Goal: Transaction & Acquisition: Purchase product/service

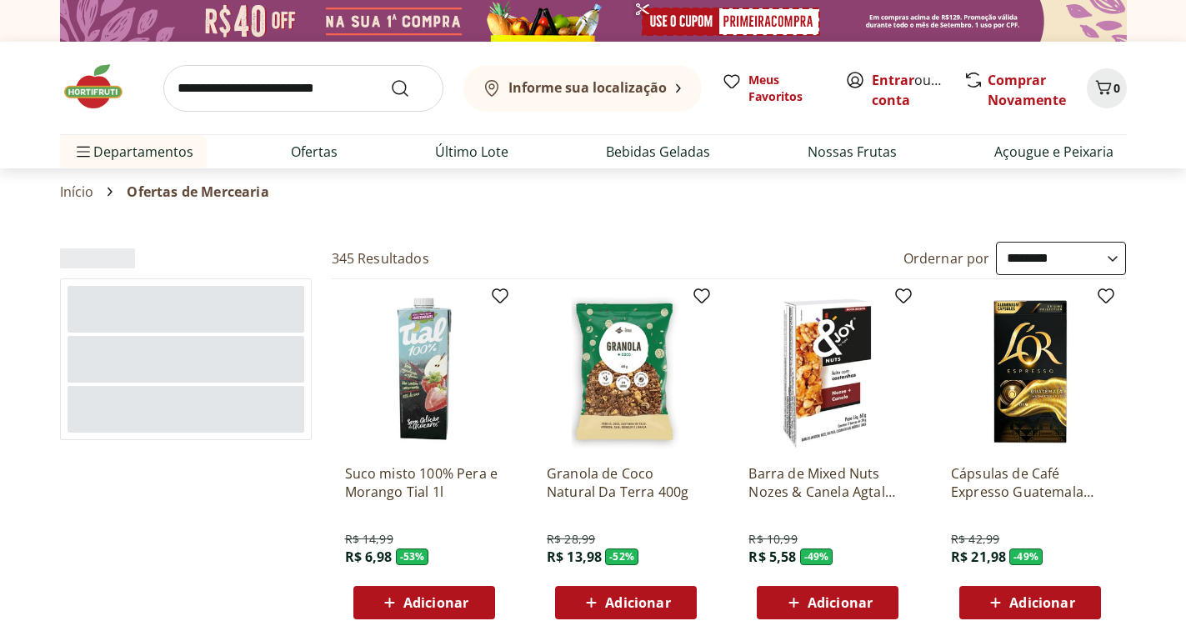
select select "**********"
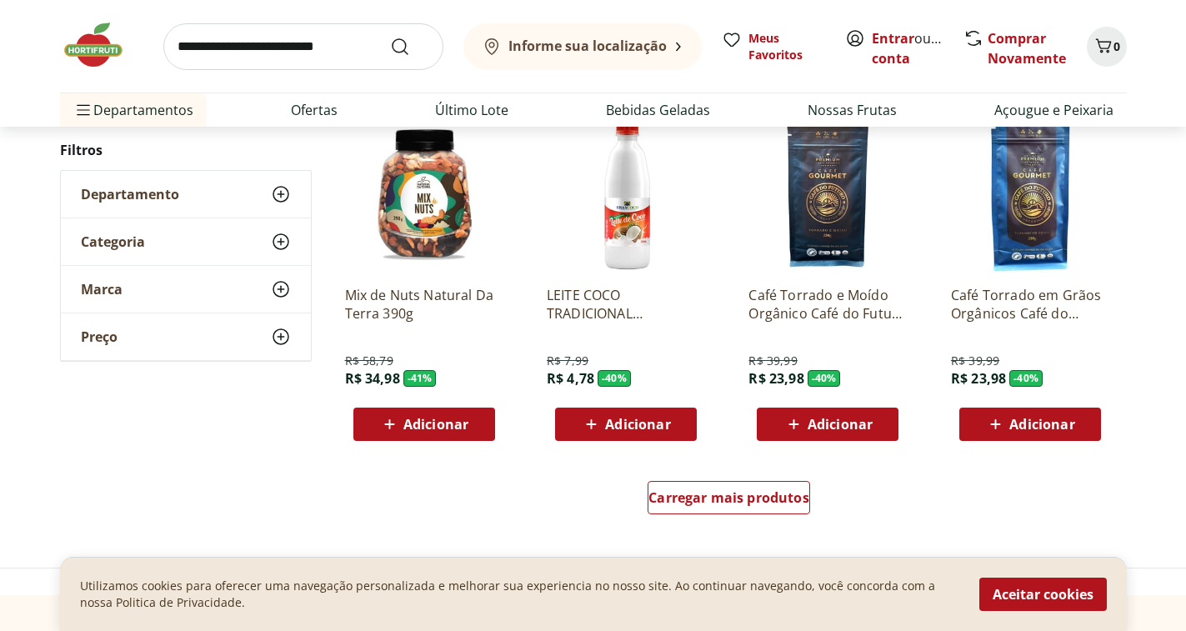
scroll to position [916, 0]
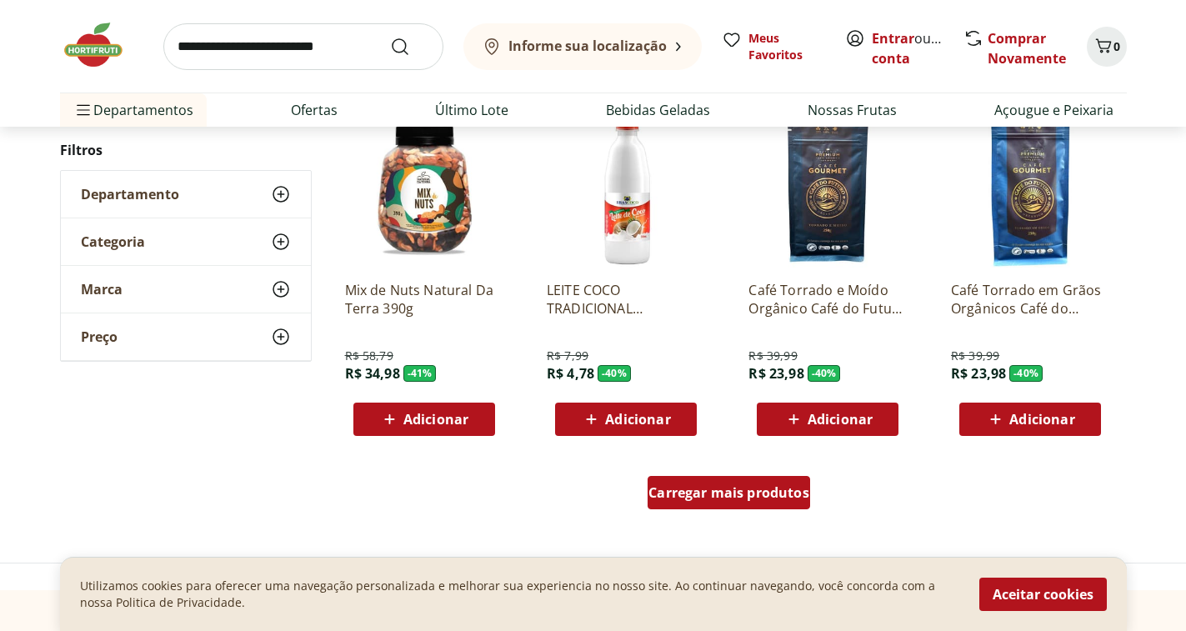
click at [747, 486] on span "Carregar mais produtos" at bounding box center [728, 492] width 161 height 13
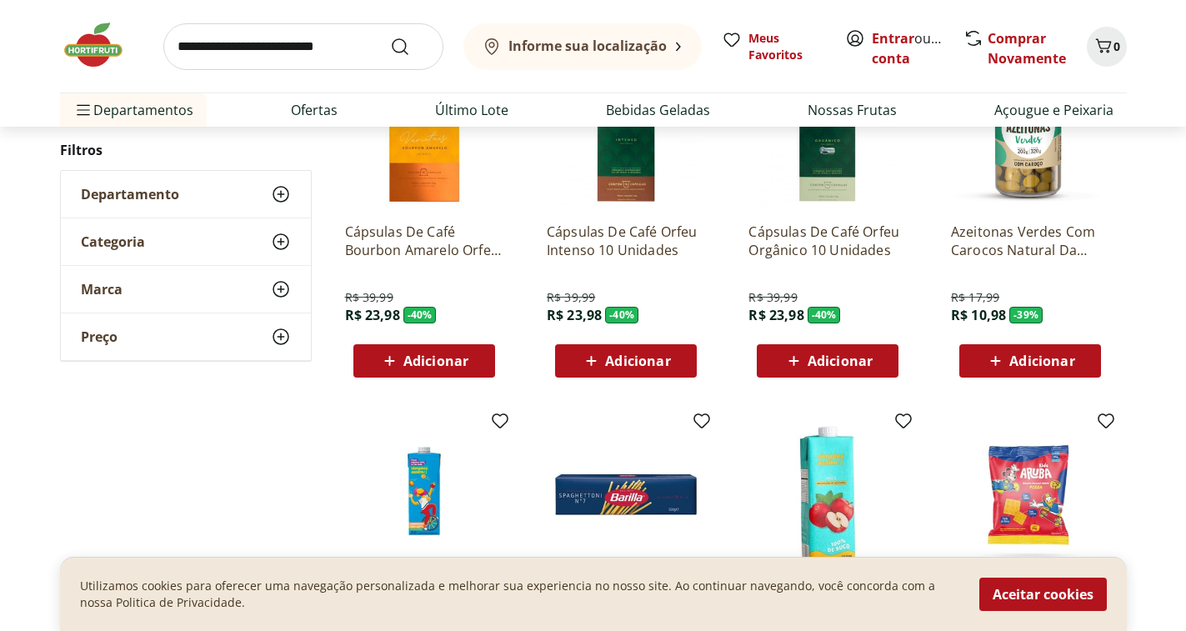
scroll to position [1333, 0]
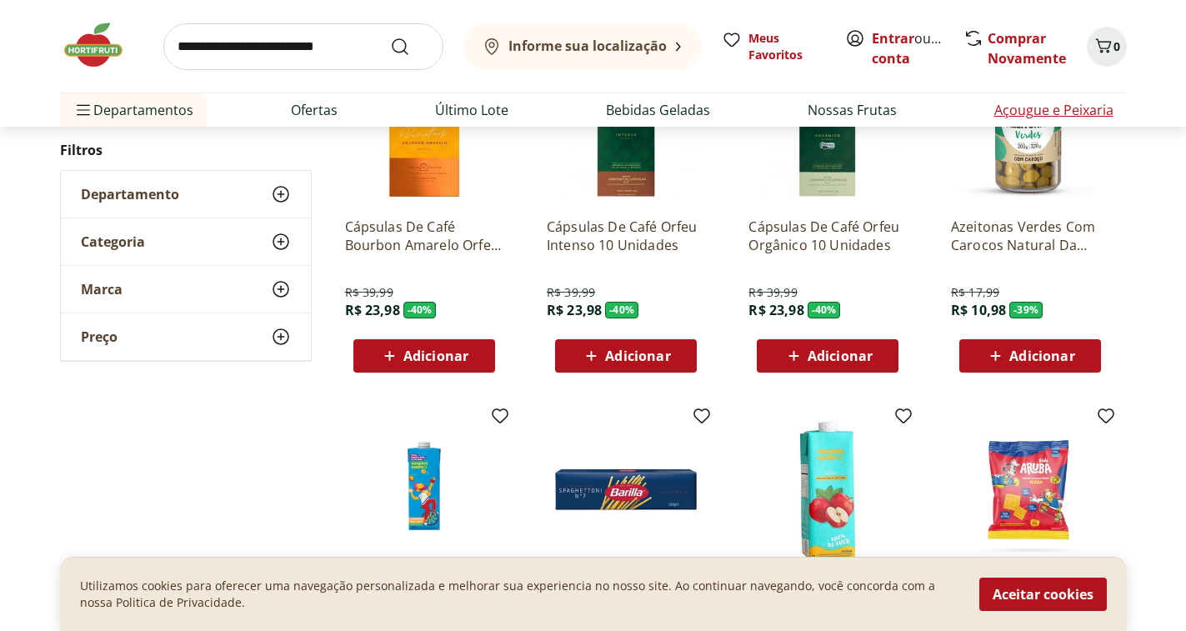
click at [1030, 106] on link "Açougue e Peixaria" at bounding box center [1053, 110] width 119 height 20
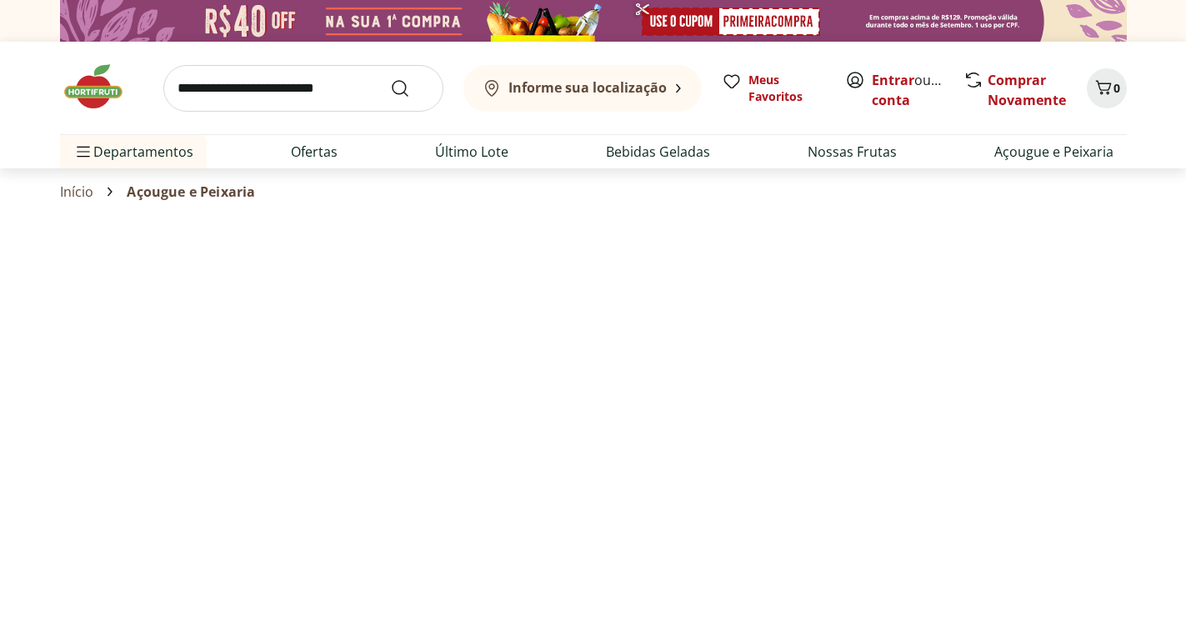
select select "**********"
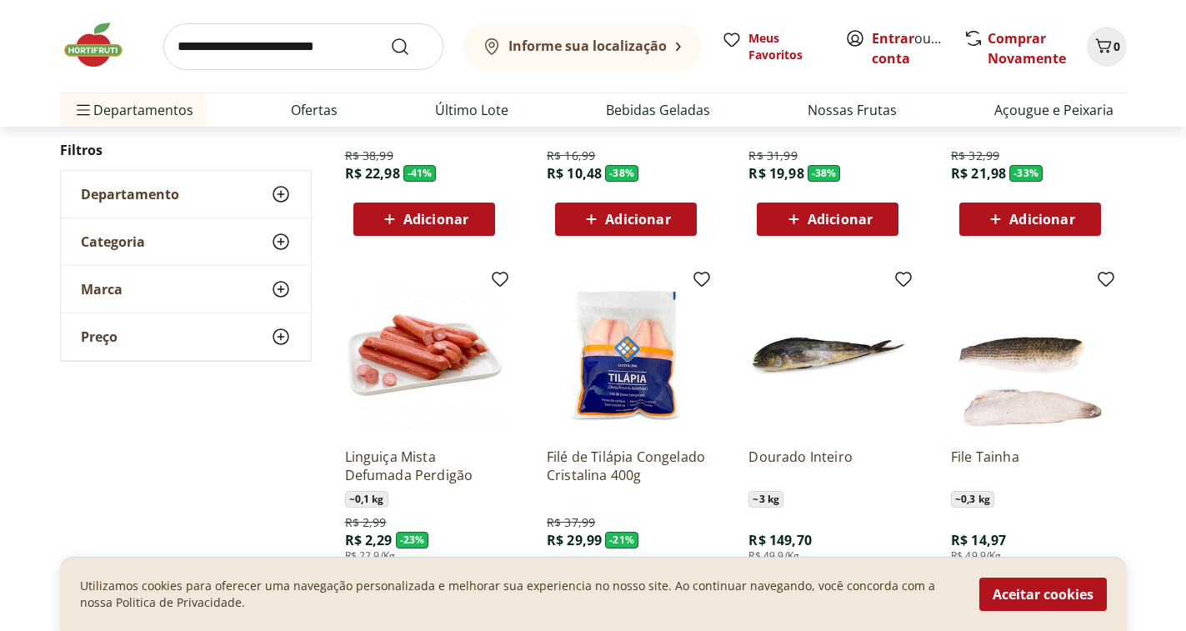
scroll to position [1000, 0]
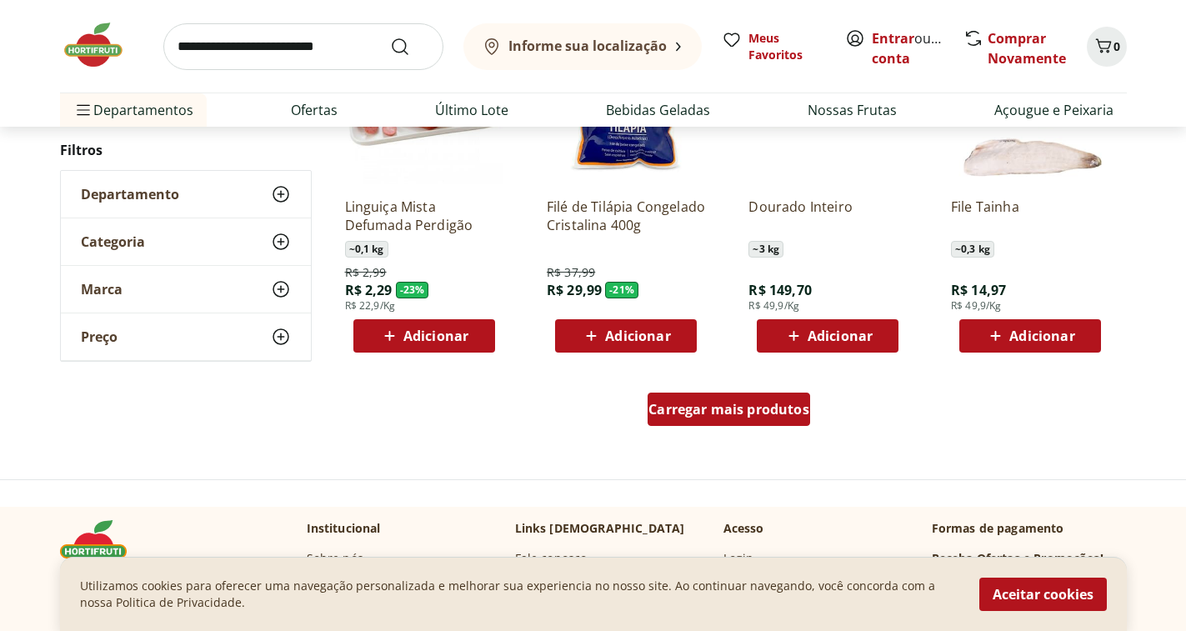
click at [751, 402] on span "Carregar mais produtos" at bounding box center [728, 408] width 161 height 13
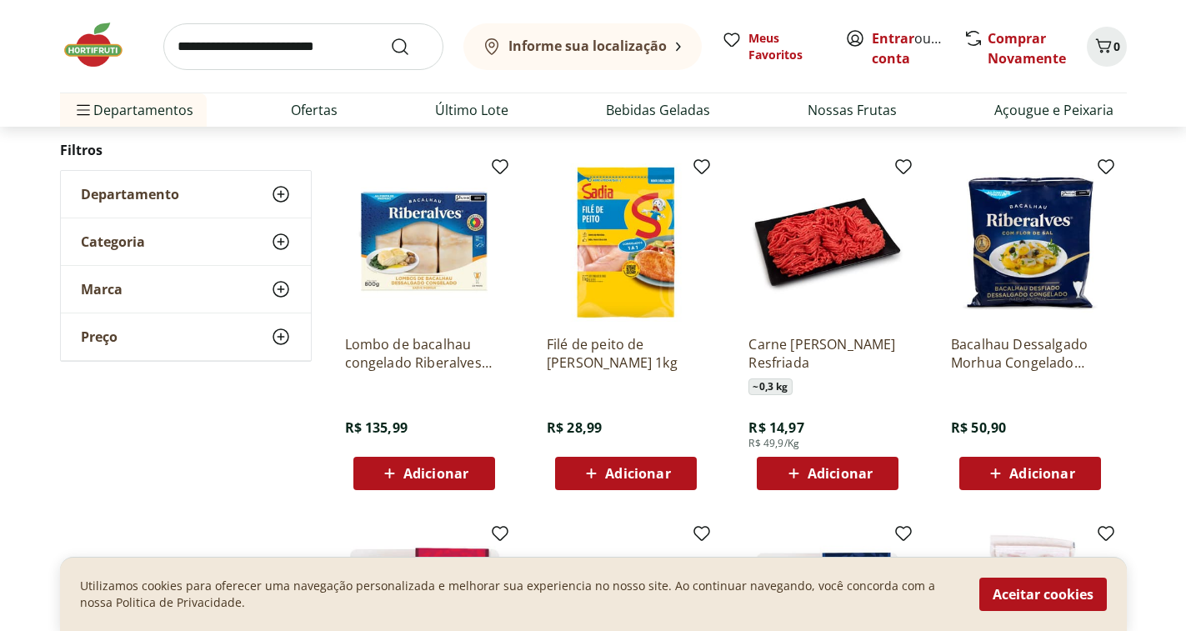
scroll to position [1583, 0]
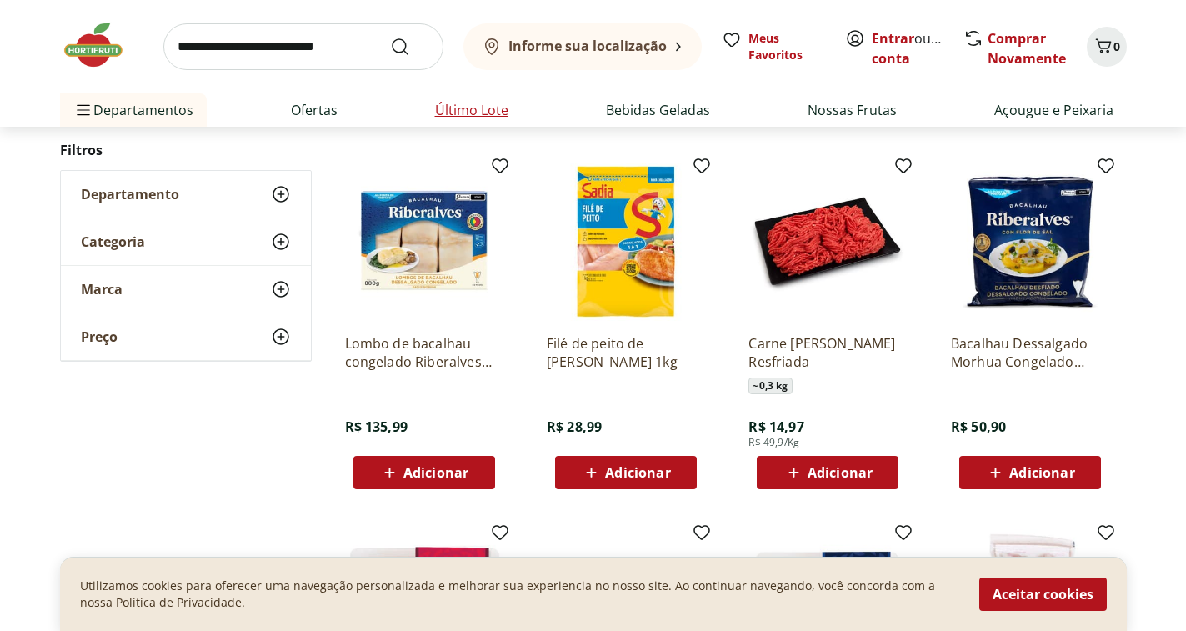
click at [479, 100] on link "Último Lote" at bounding box center [471, 110] width 73 height 20
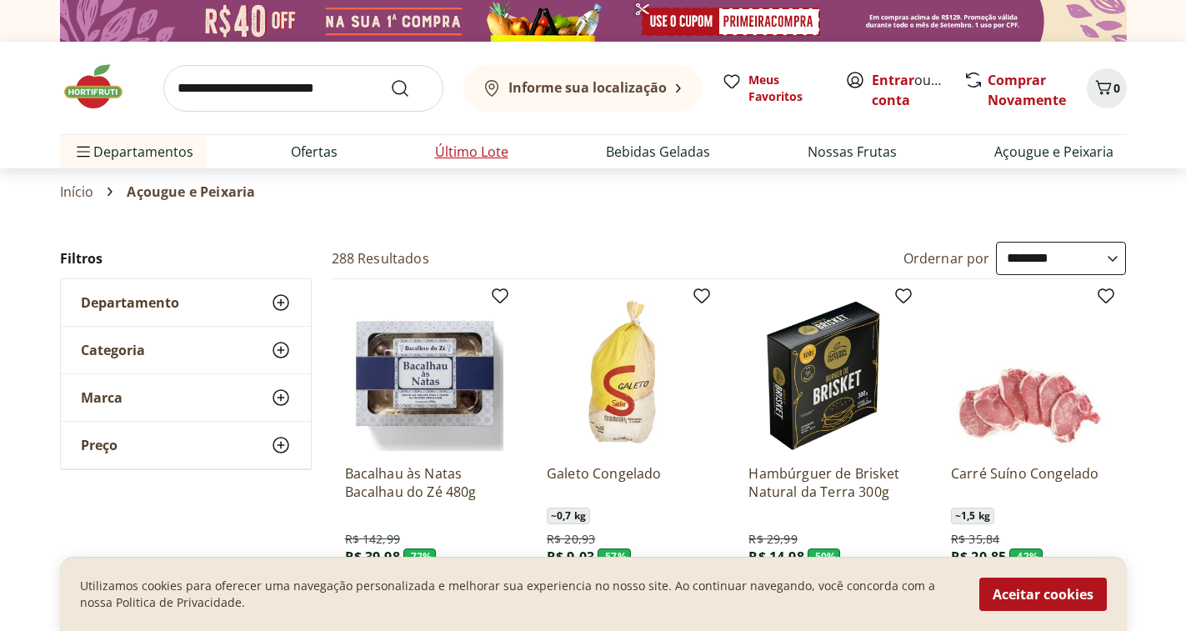
select select "**********"
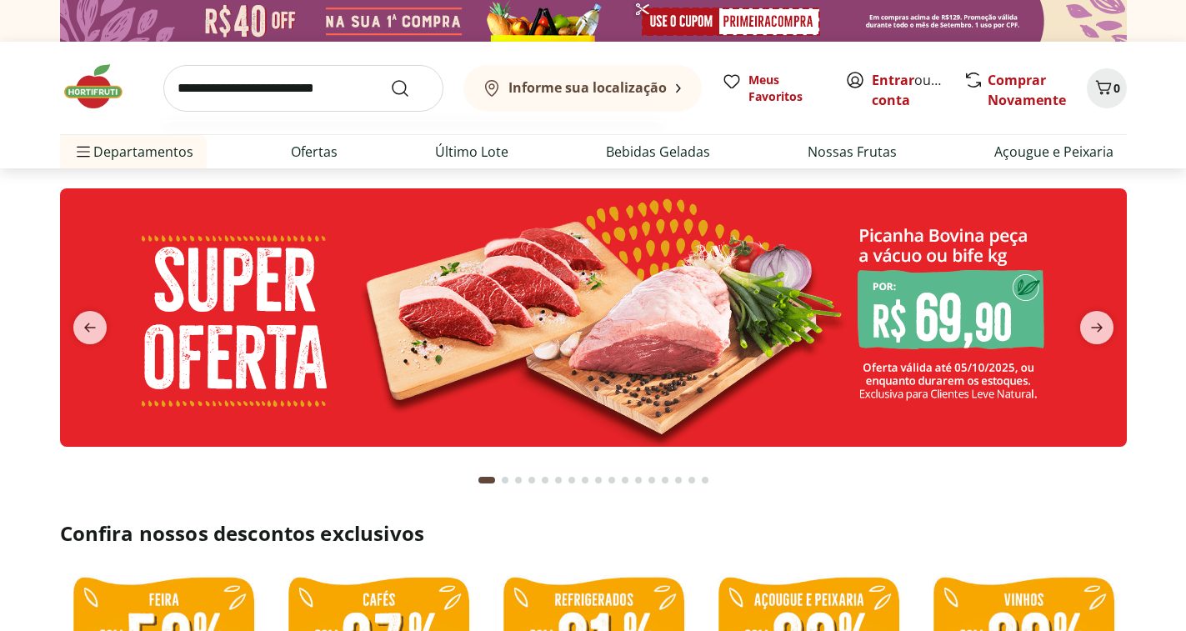
click at [285, 96] on input "search" at bounding box center [303, 88] width 280 height 47
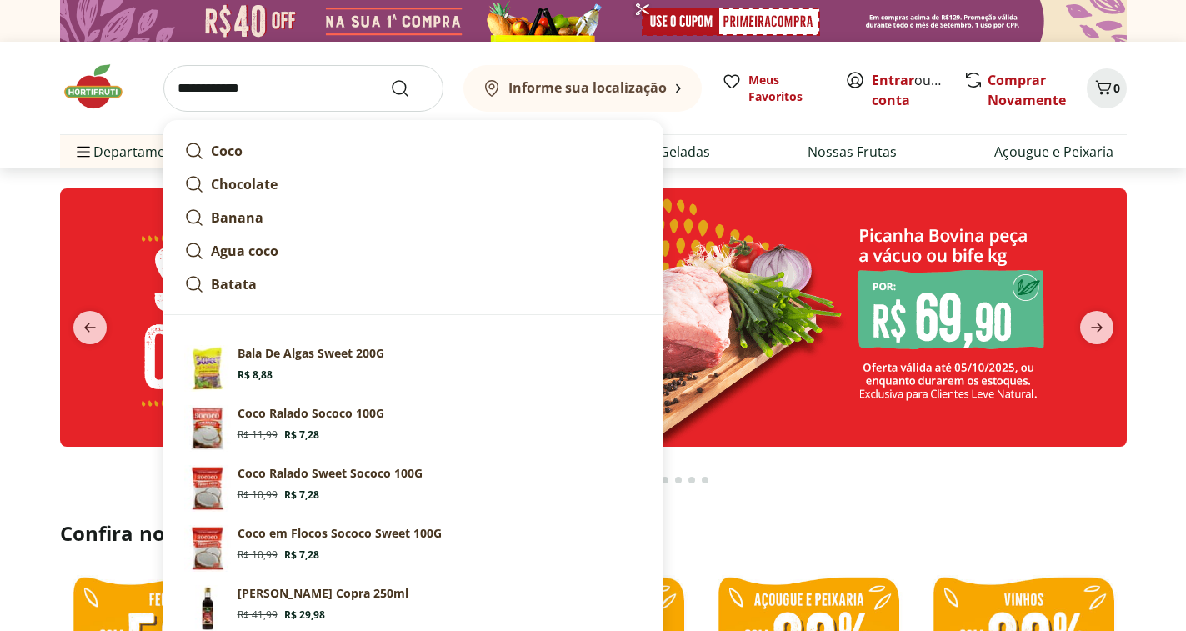
type input "**********"
click at [390, 78] on button "Submit Search" at bounding box center [410, 88] width 40 height 20
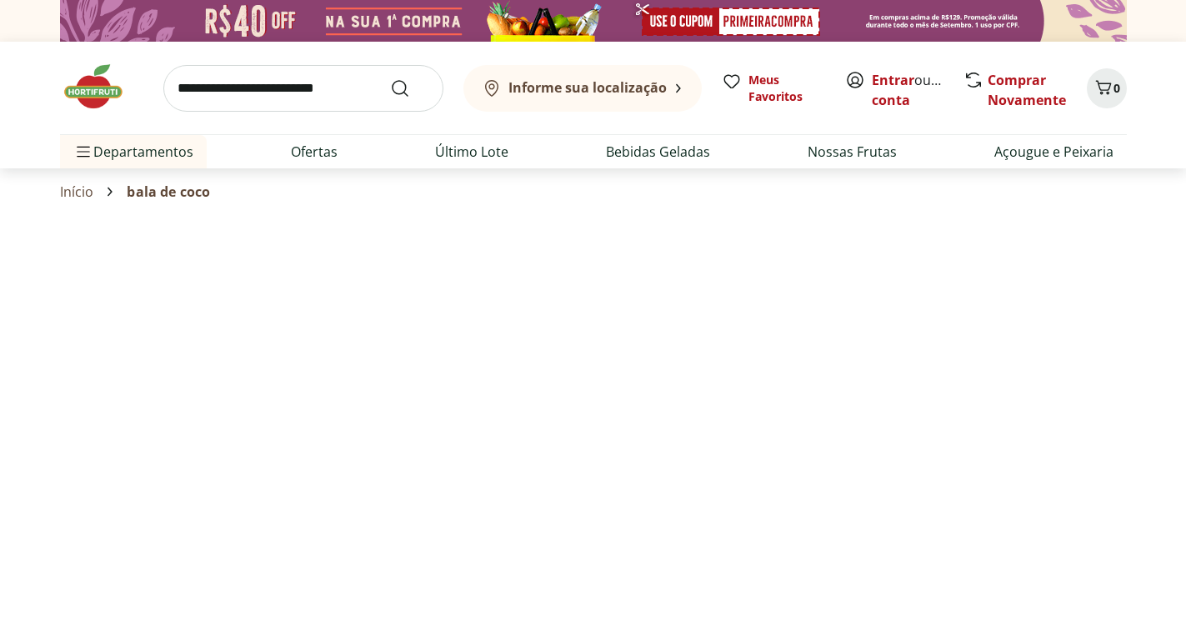
select select "**********"
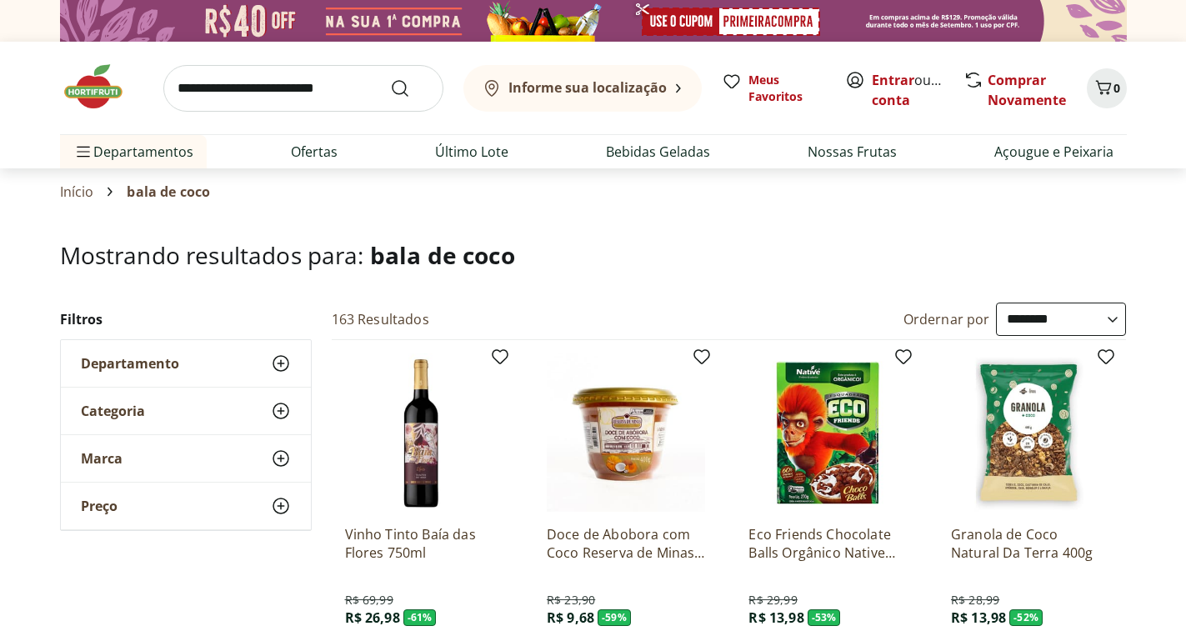
click at [343, 78] on input "search" at bounding box center [303, 88] width 280 height 47
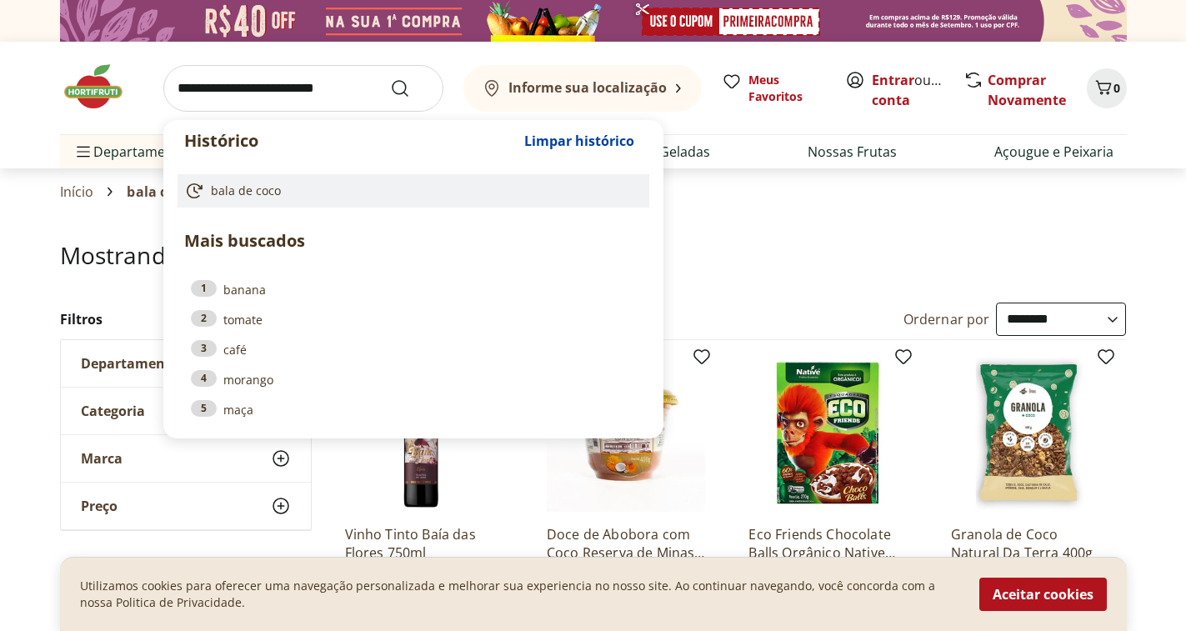
click at [286, 181] on link "bala de coco" at bounding box center [410, 191] width 452 height 20
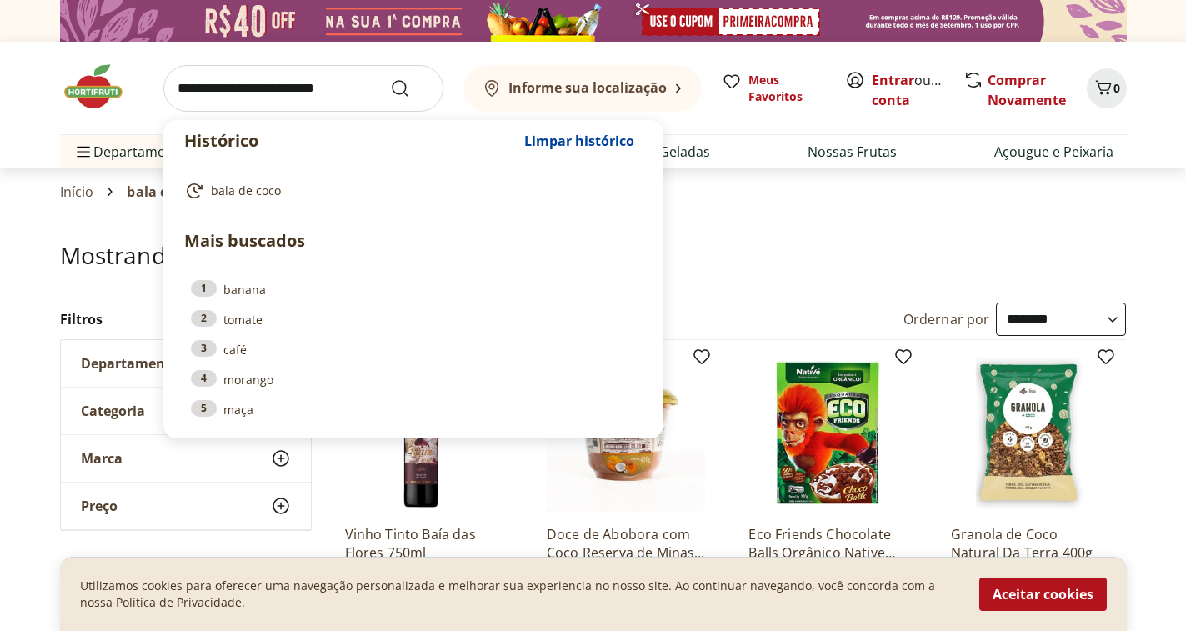
type input "**********"
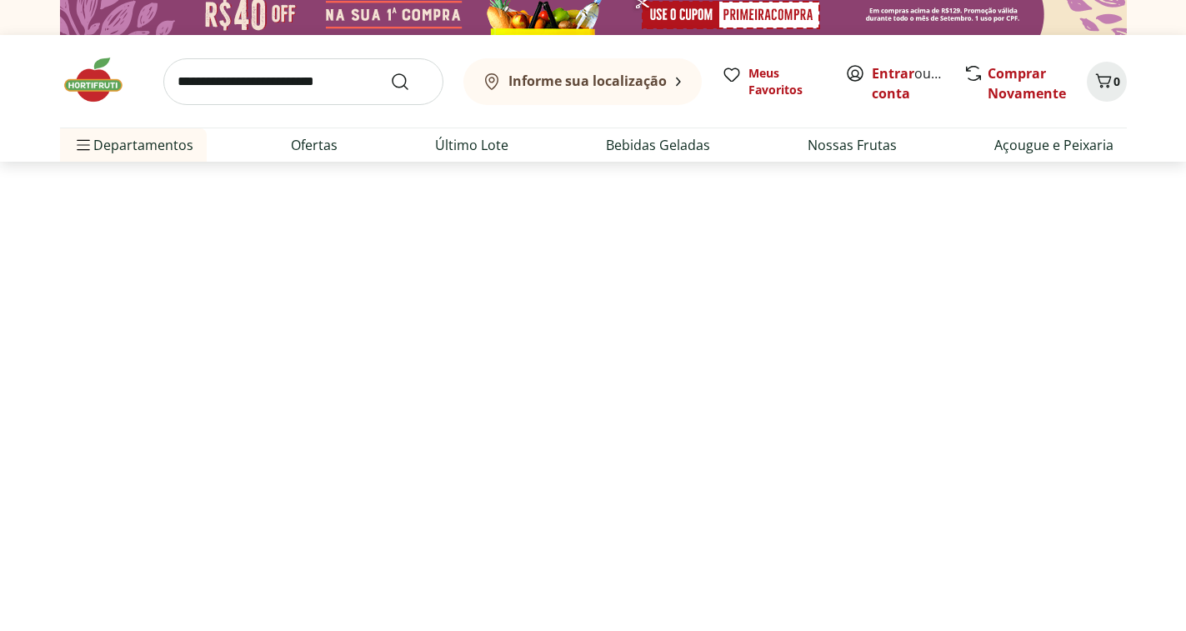
select select "**********"
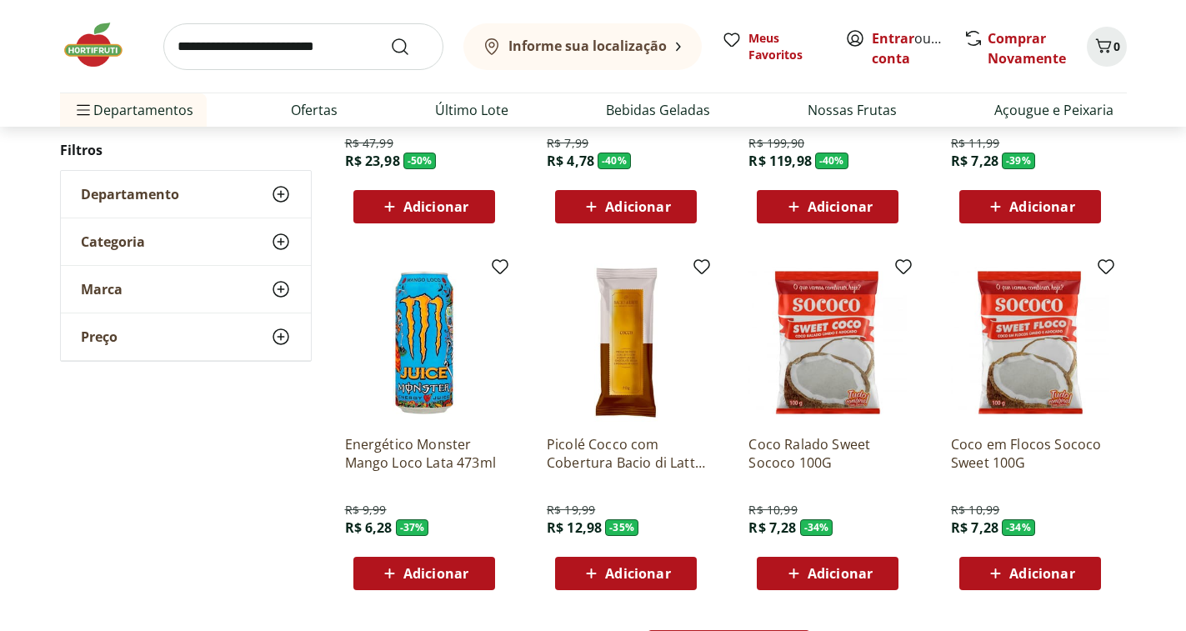
scroll to position [1006, 0]
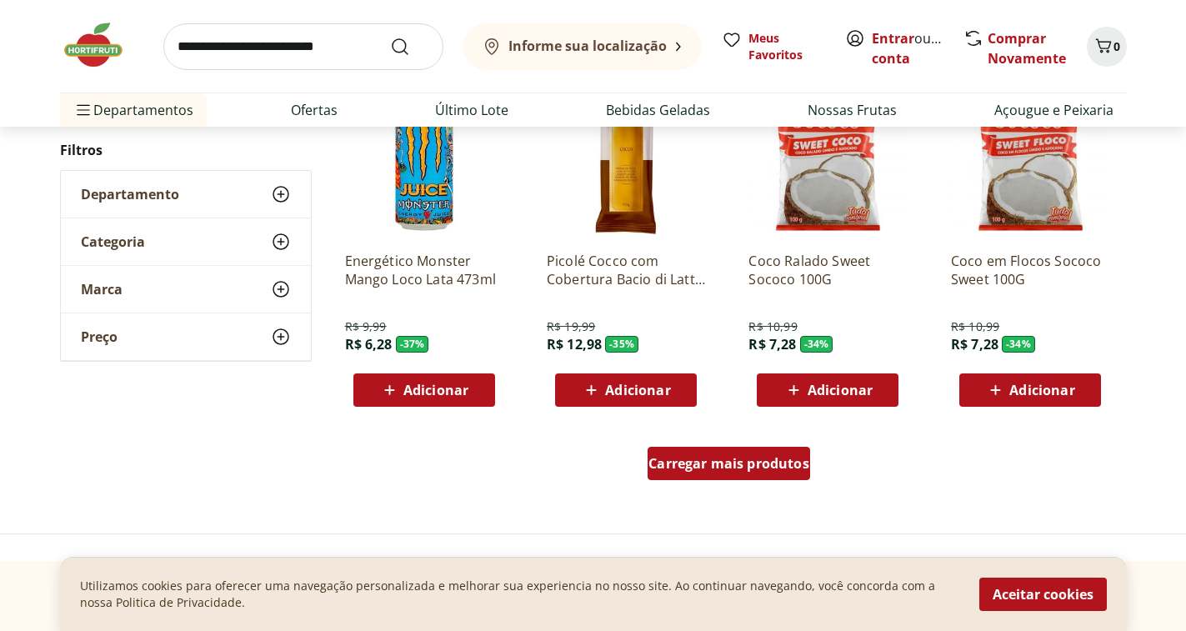
click at [715, 447] on div "Carregar mais produtos" at bounding box center [728, 463] width 162 height 33
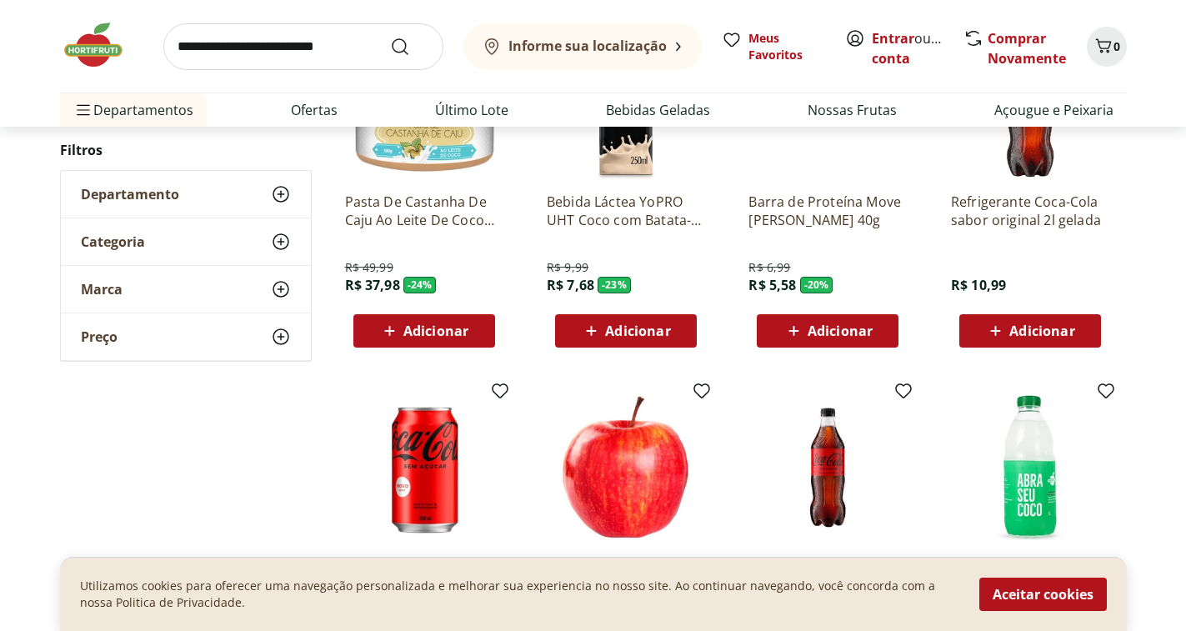
scroll to position [2089, 0]
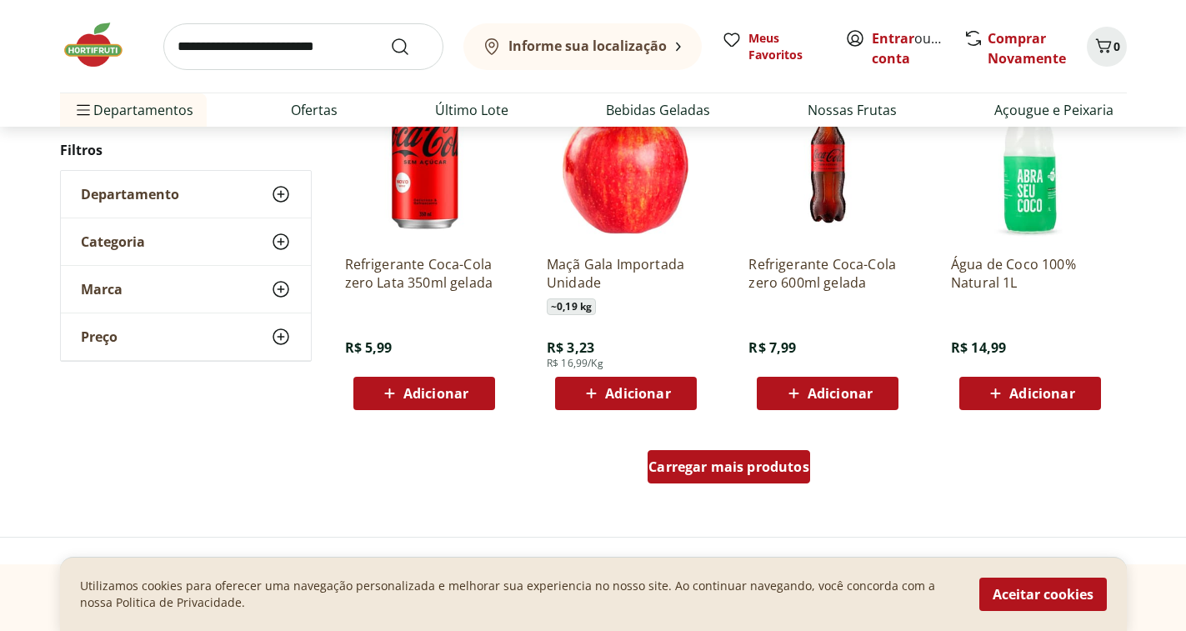
click at [772, 450] on div "Carregar mais produtos" at bounding box center [728, 466] width 162 height 33
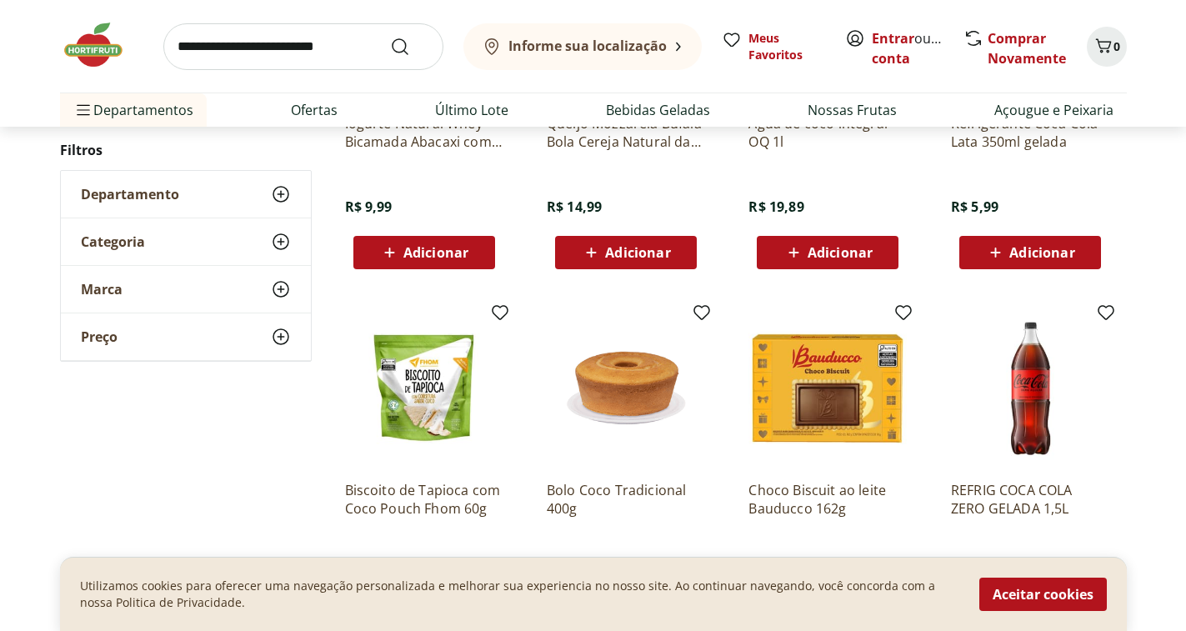
scroll to position [3089, 0]
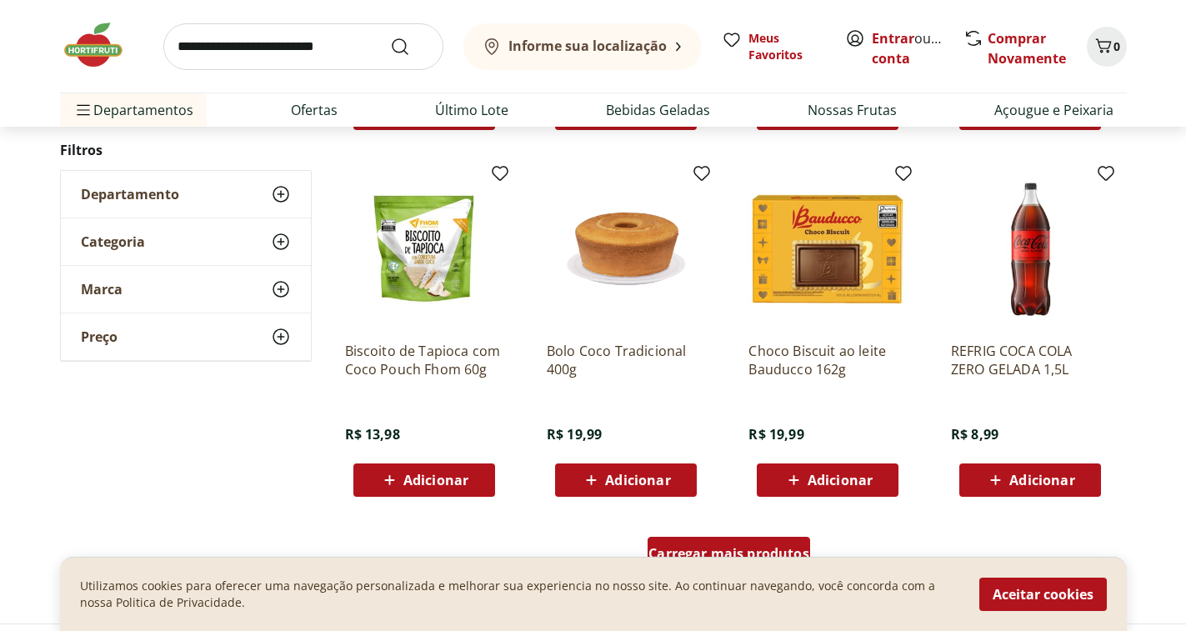
click at [749, 547] on span "Carregar mais produtos" at bounding box center [728, 553] width 161 height 13
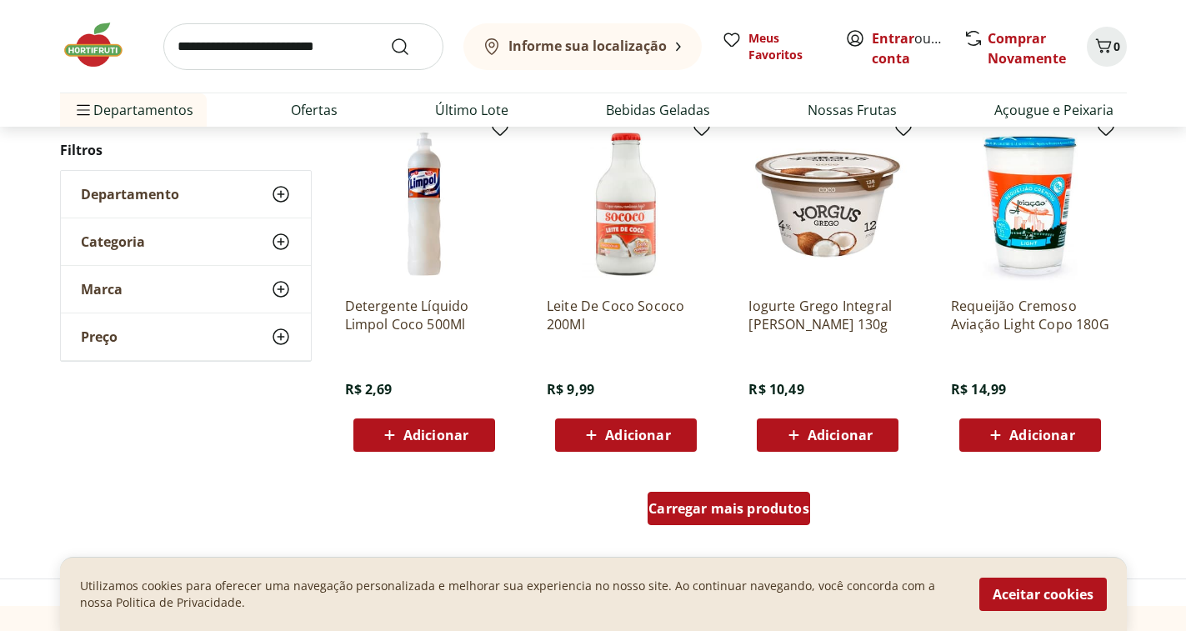
scroll to position [4256, 0]
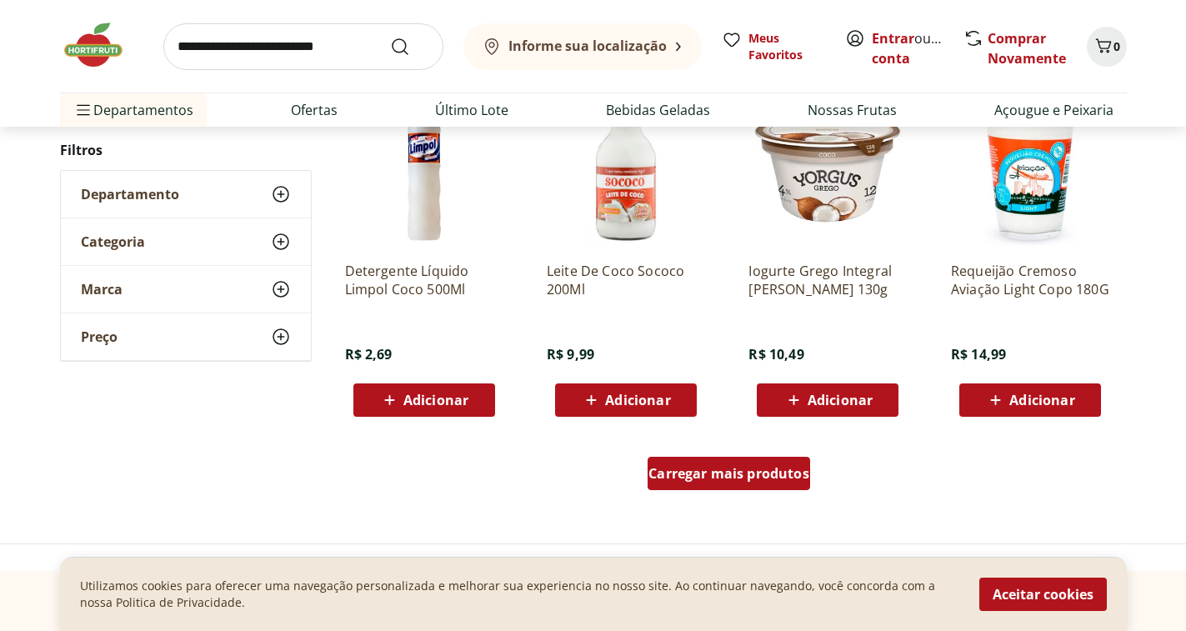
click at [727, 467] on span "Carregar mais produtos" at bounding box center [728, 473] width 161 height 13
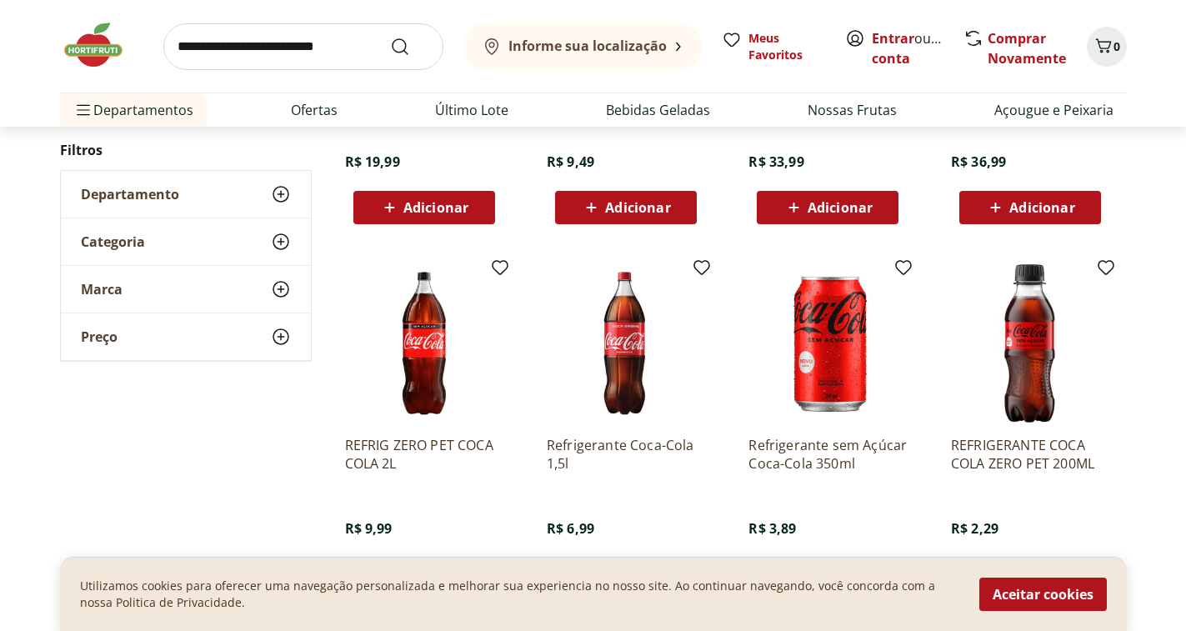
scroll to position [5172, 0]
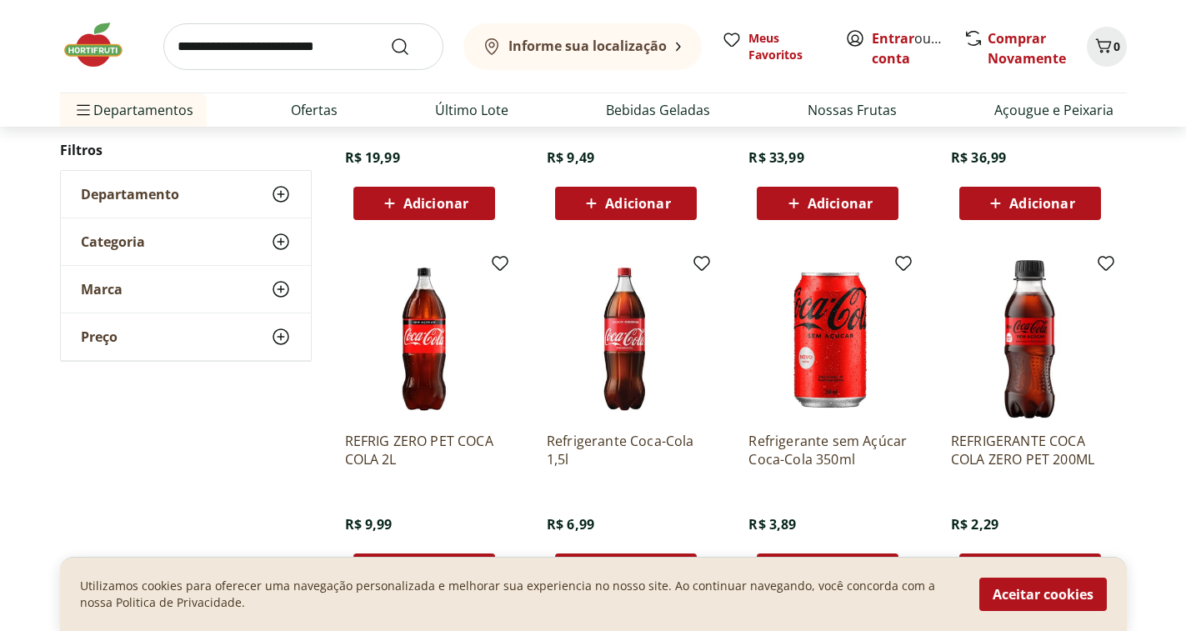
click at [708, 630] on span "Carregar mais produtos" at bounding box center [728, 643] width 161 height 13
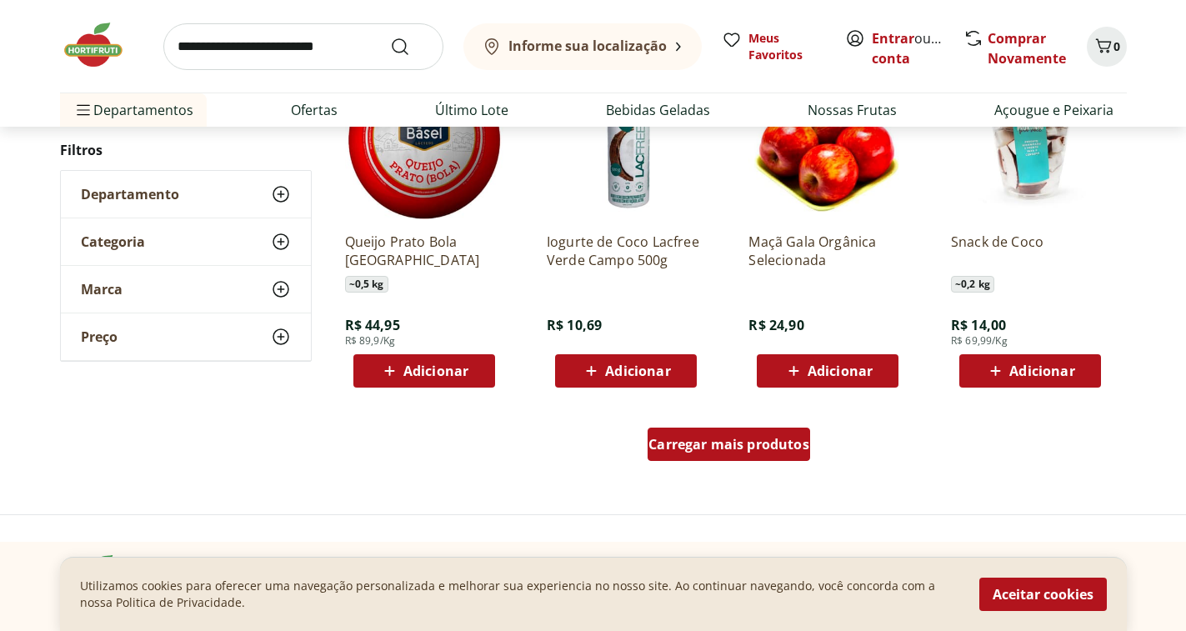
scroll to position [6505, 0]
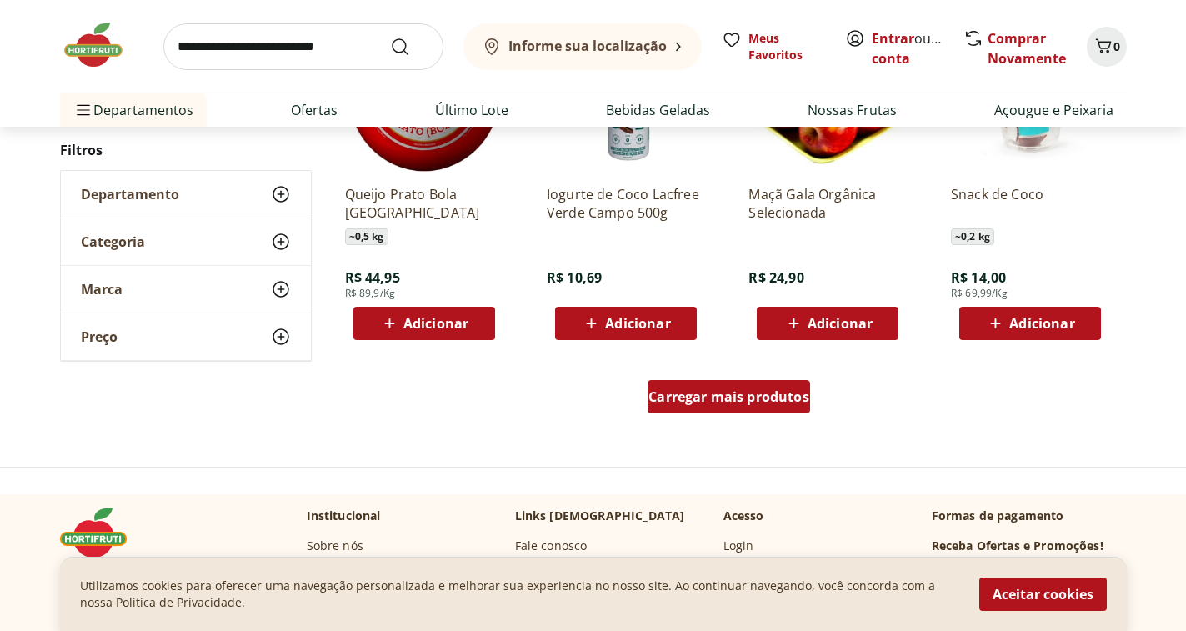
click at [731, 390] on span "Carregar mais produtos" at bounding box center [728, 396] width 161 height 13
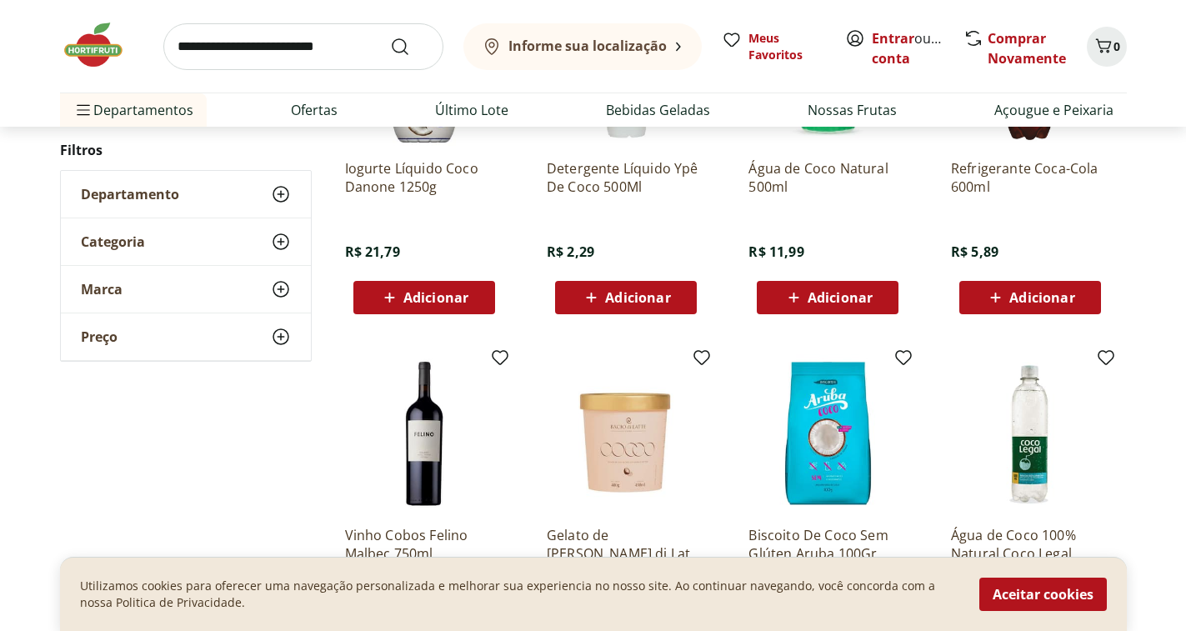
scroll to position [7422, 0]
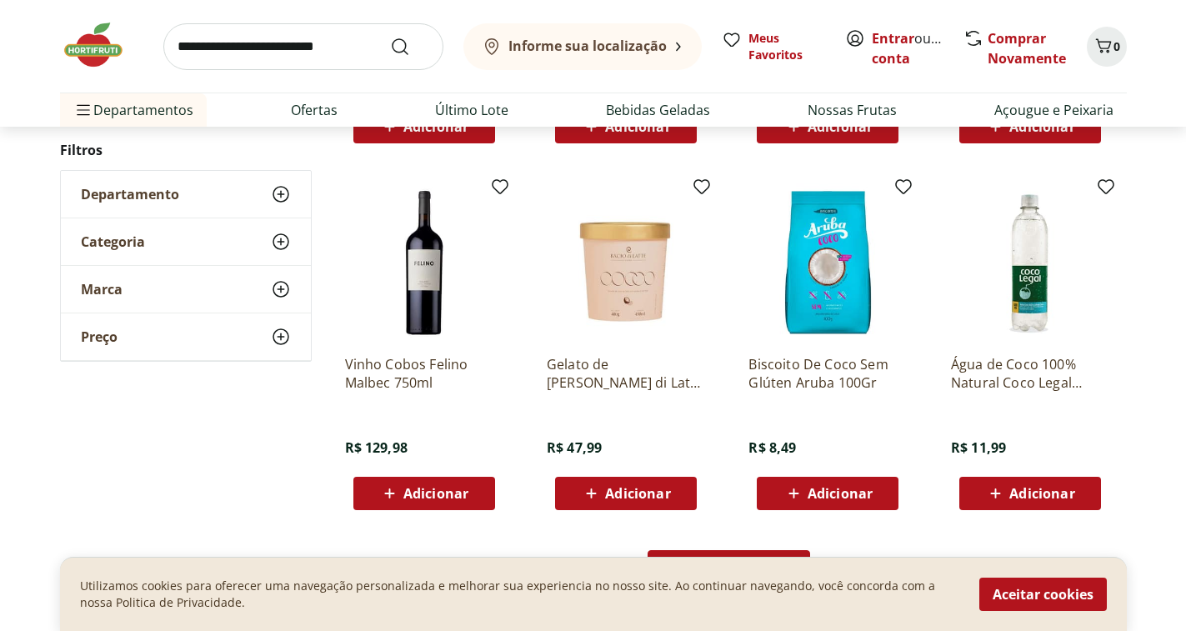
click at [710, 550] on div "Carregar mais produtos" at bounding box center [728, 566] width 162 height 33
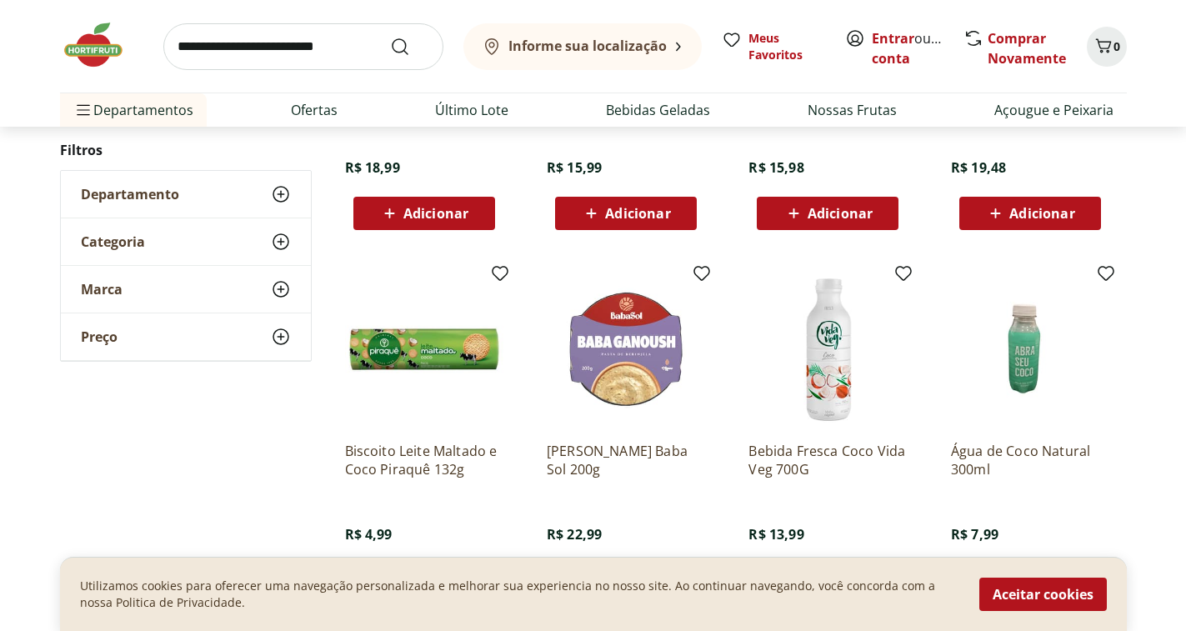
scroll to position [8505, 0]
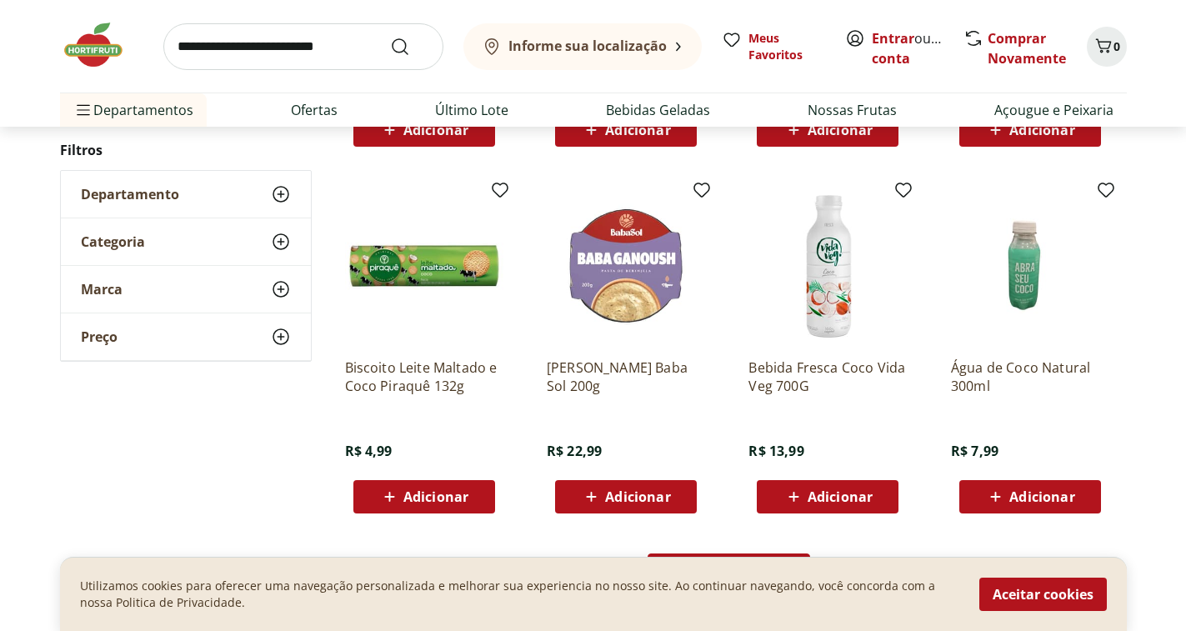
click at [710, 563] on span "Carregar mais produtos" at bounding box center [728, 569] width 161 height 13
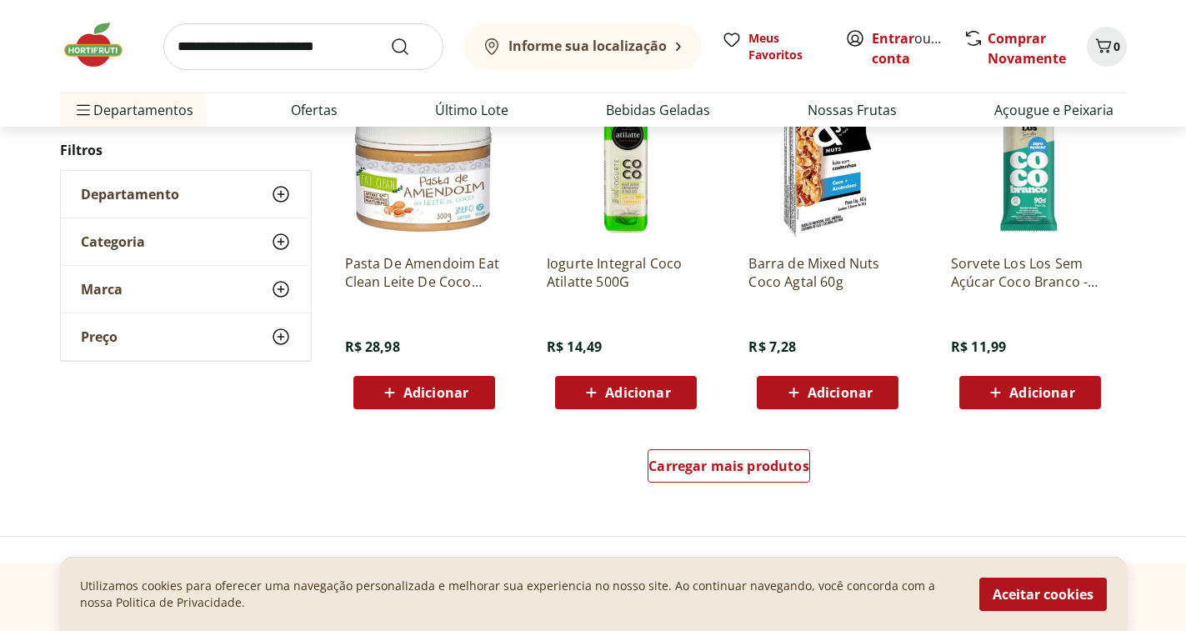
scroll to position [9504, 0]
